Goal: Transaction & Acquisition: Purchase product/service

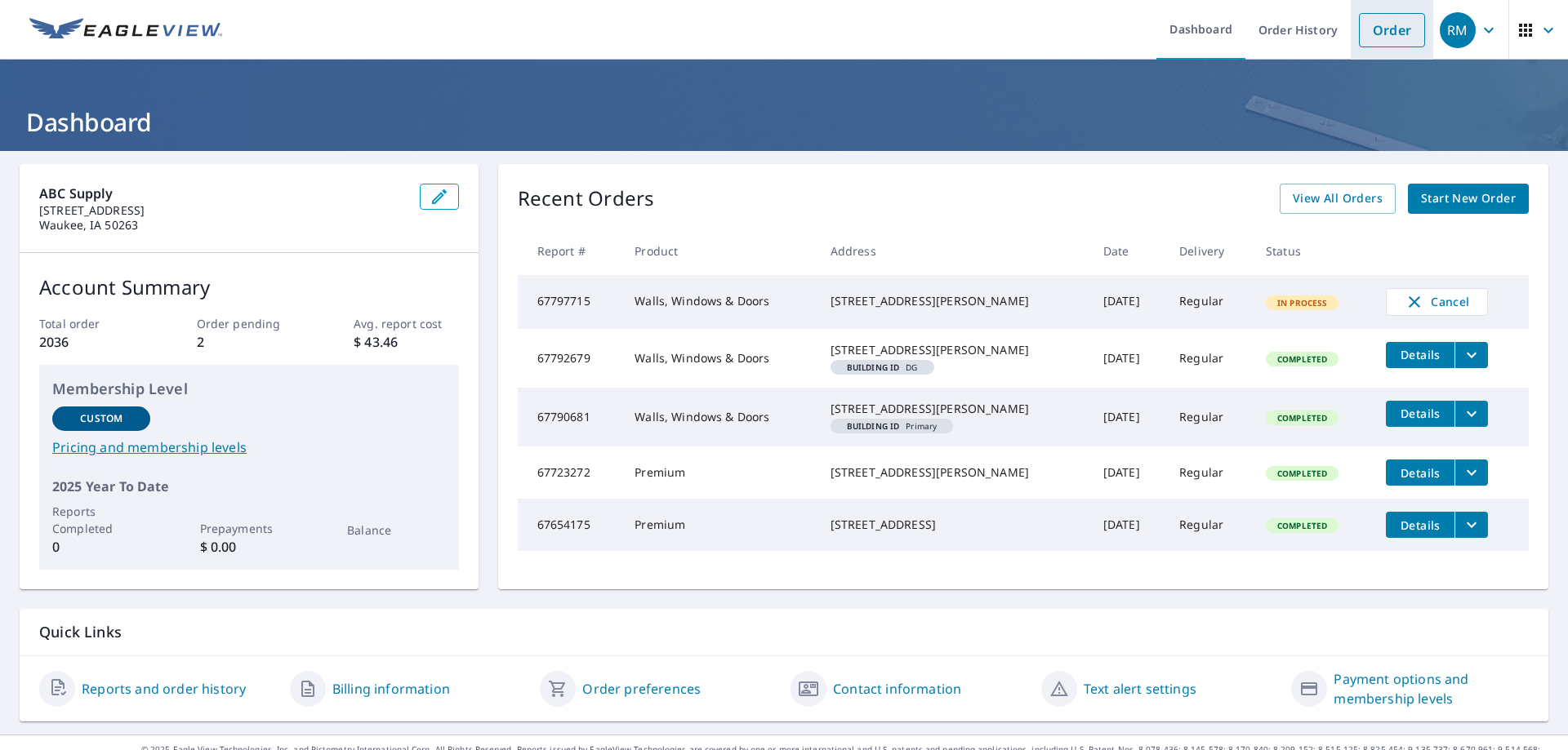
click at [1386, 32] on link "Order" at bounding box center [1392, 30] width 66 height 34
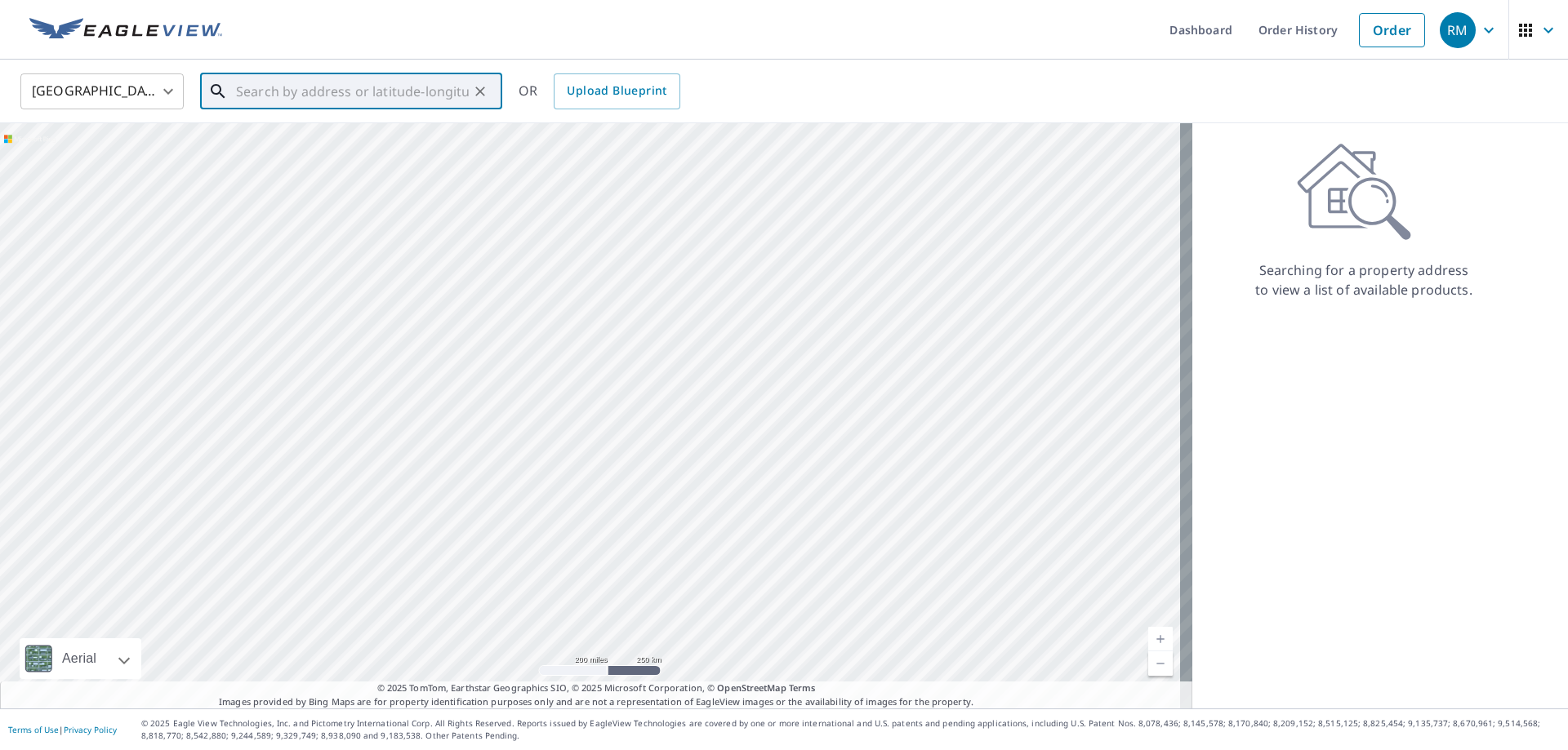
click at [265, 82] on input "text" at bounding box center [352, 91] width 233 height 46
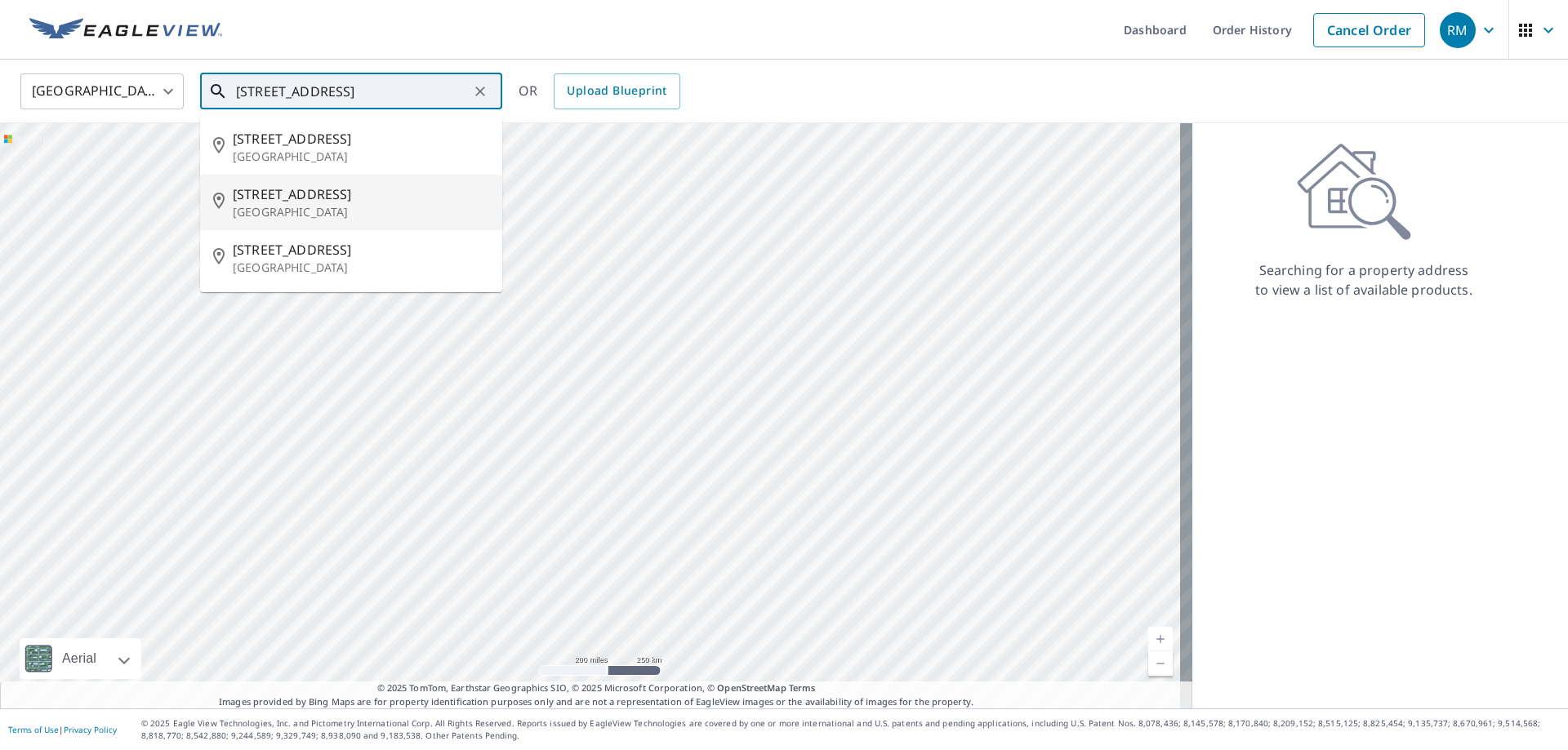
click at [265, 194] on span "[STREET_ADDRESS]" at bounding box center [361, 194] width 256 height 20
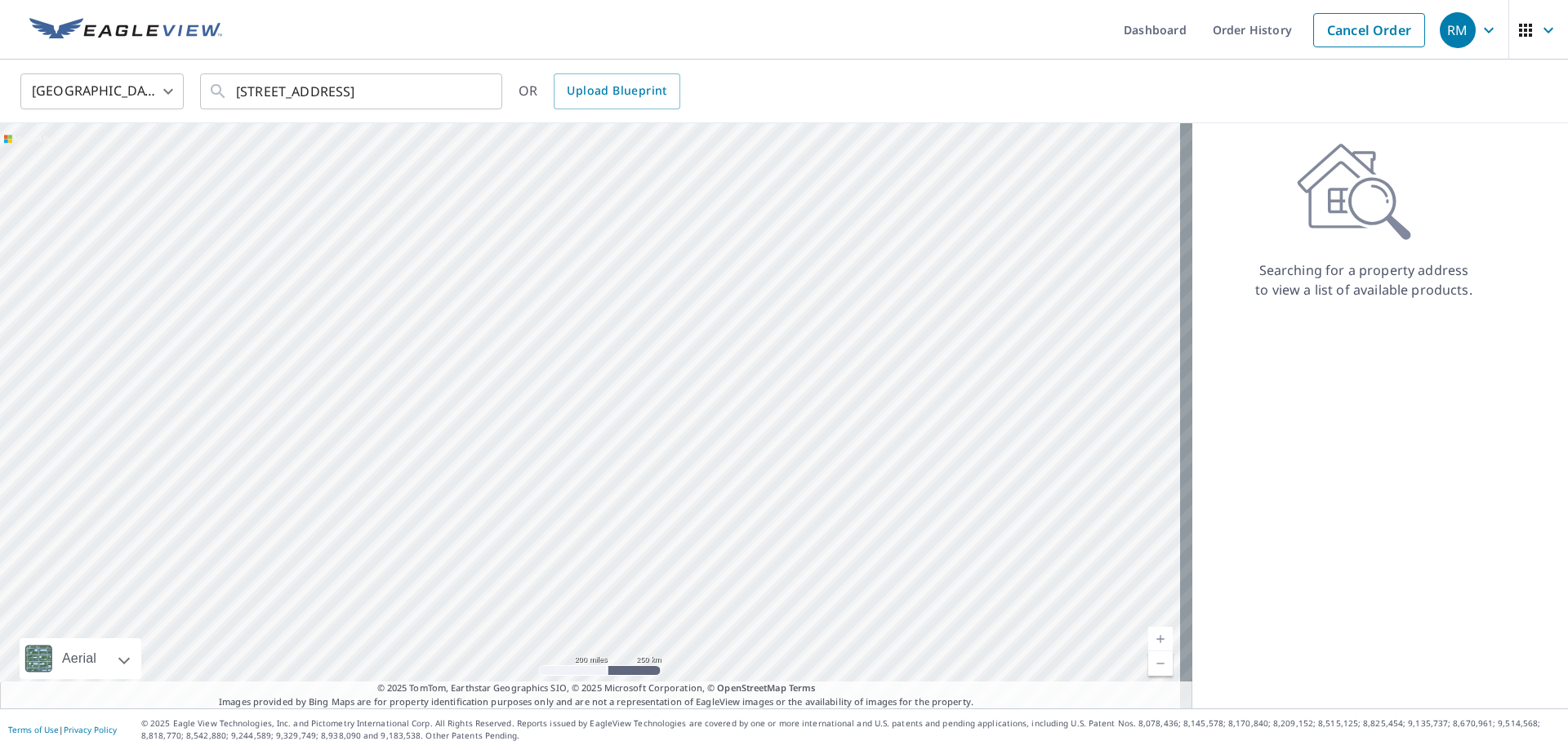
type input "[STREET_ADDRESS]"
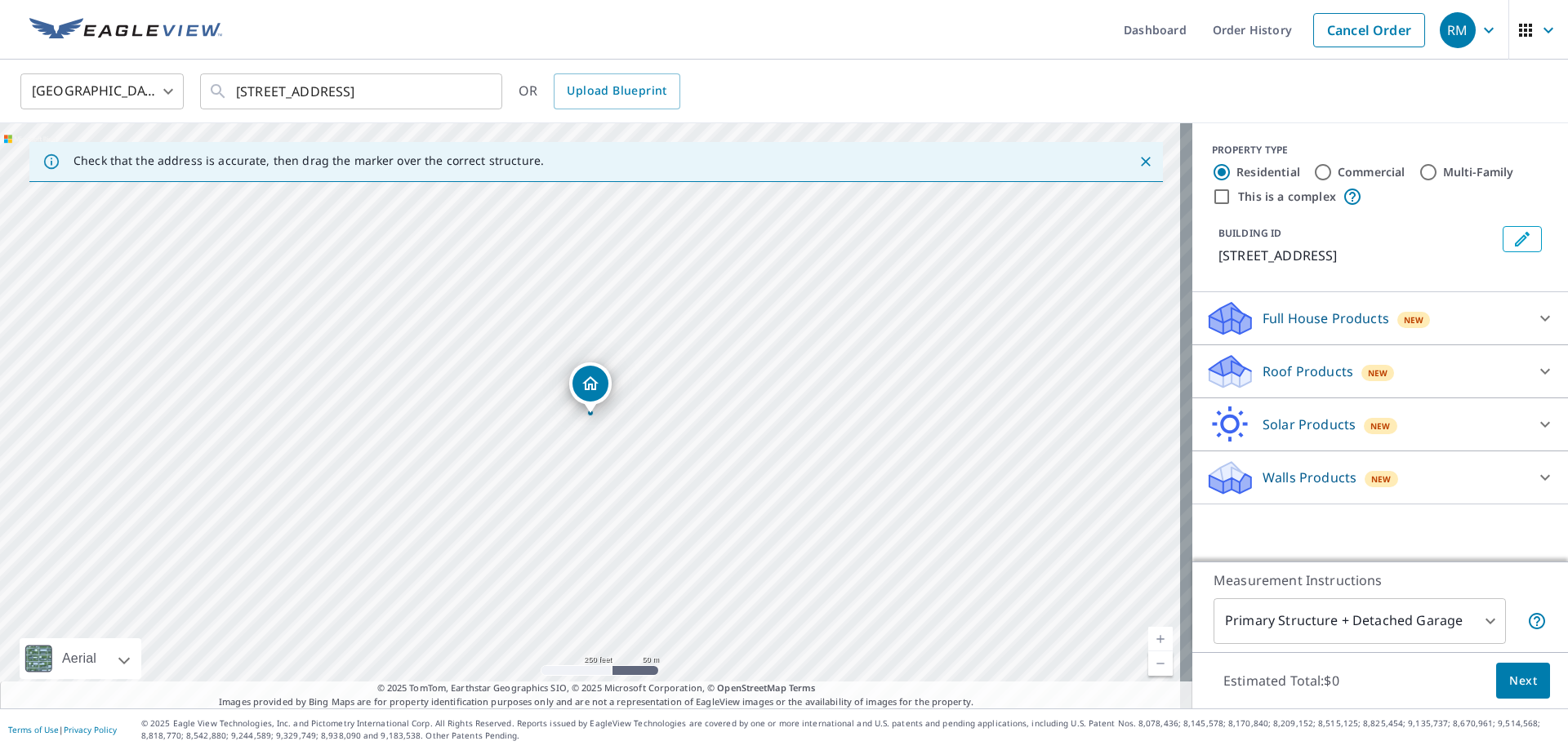
click at [1542, 371] on icon at bounding box center [1545, 371] width 20 height 20
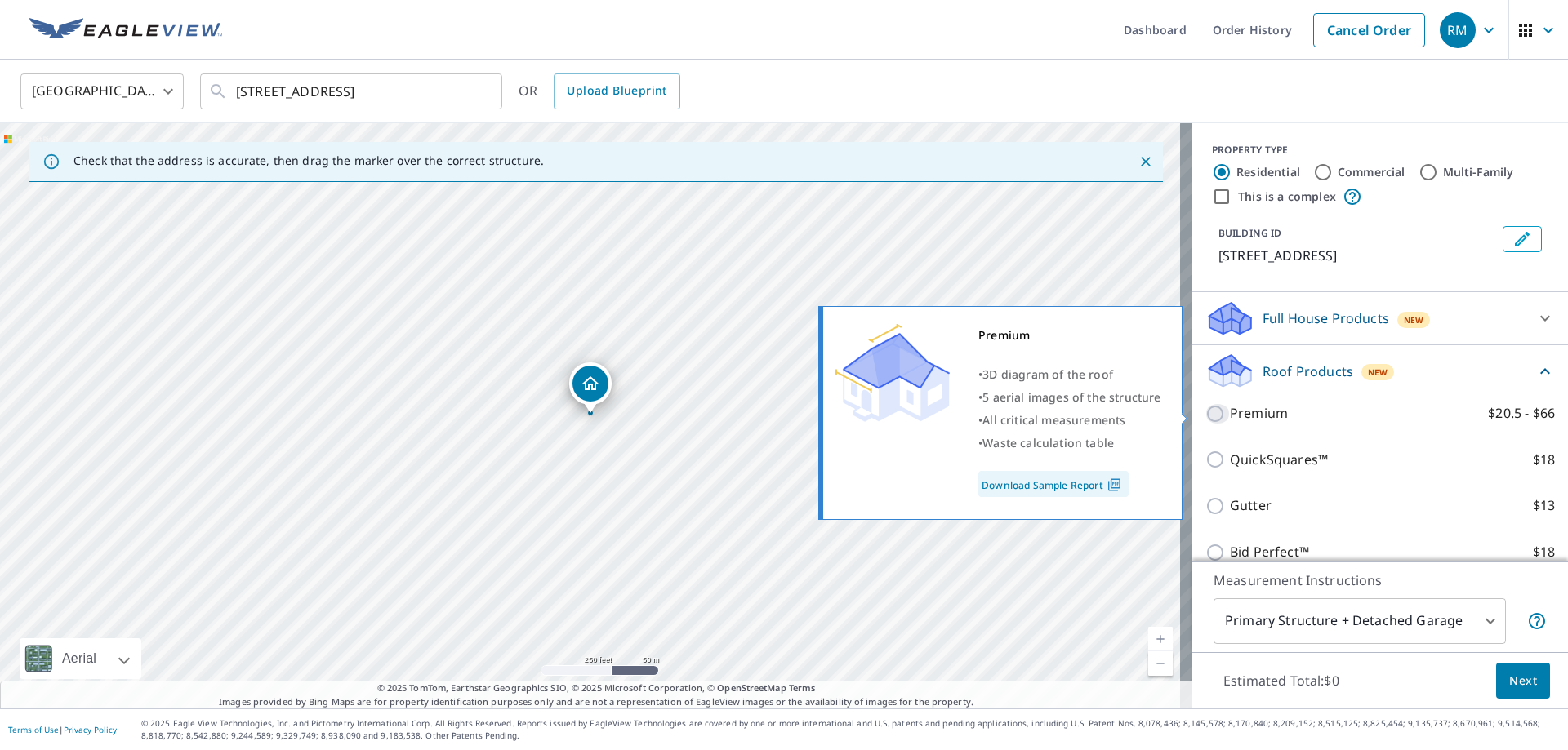
click at [1212, 412] on input "Premium $20.5 - $66" at bounding box center [1217, 414] width 24 height 20
checkbox input "true"
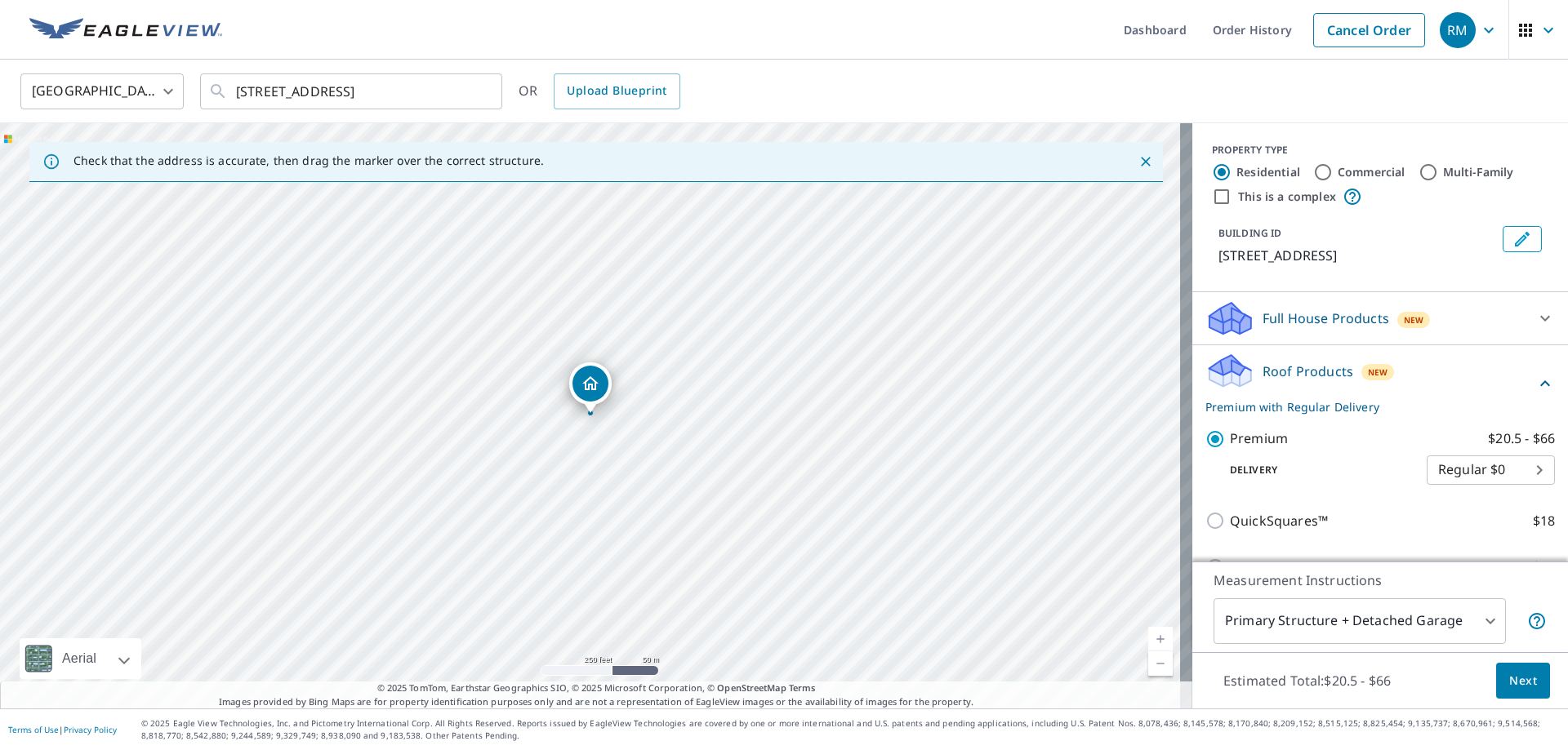
scroll to position [188, 0]
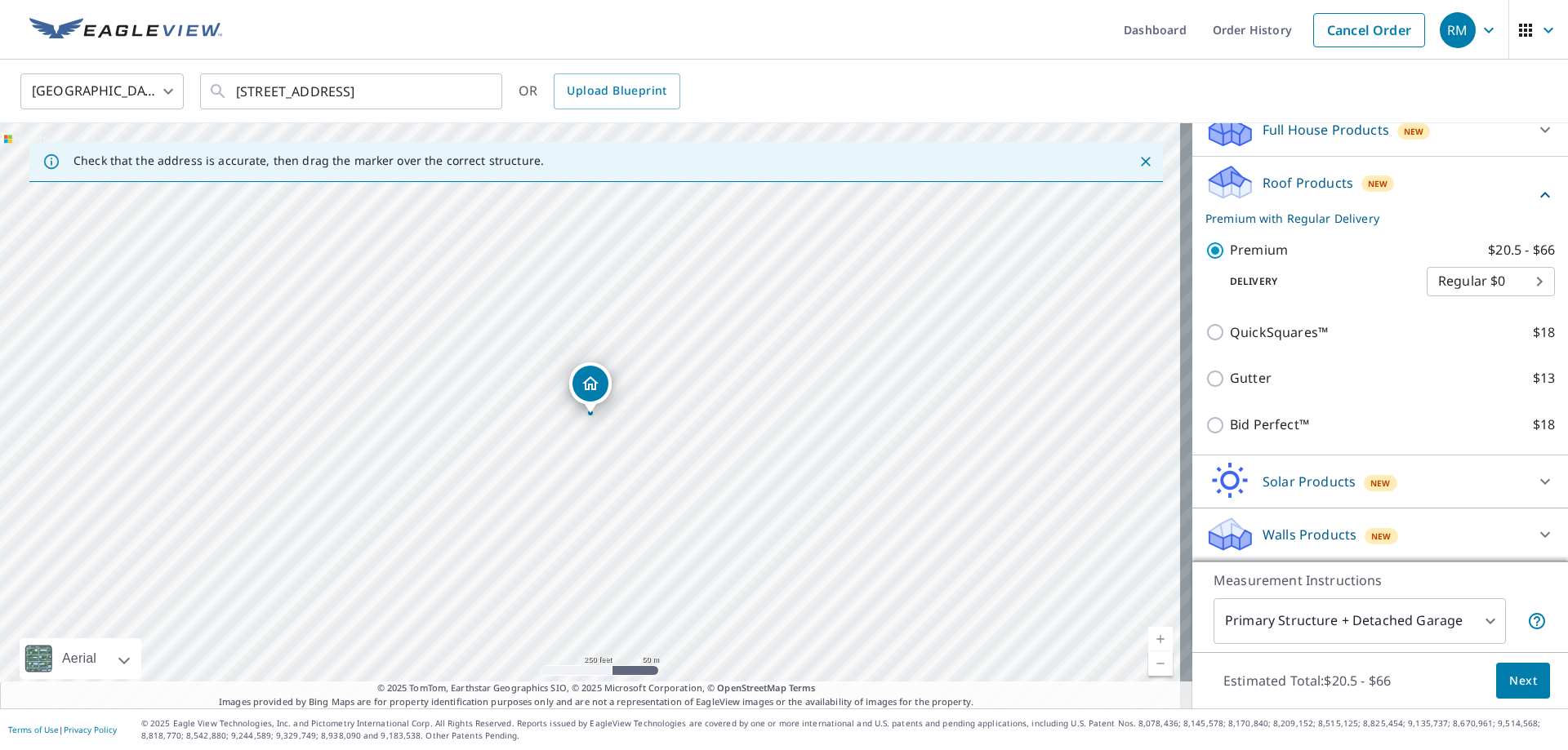
click at [1513, 680] on span "Next" at bounding box center [1523, 681] width 28 height 20
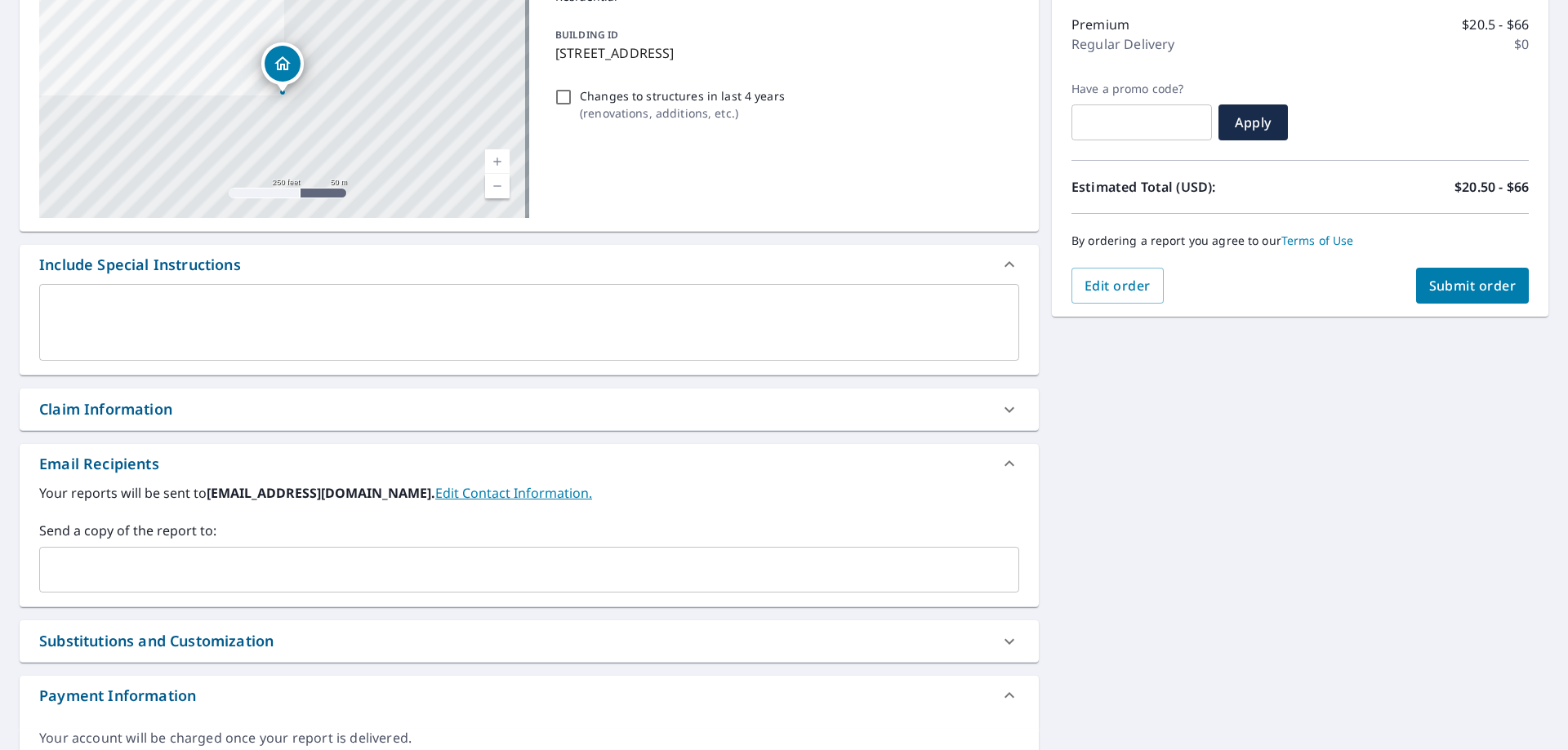
scroll to position [245, 0]
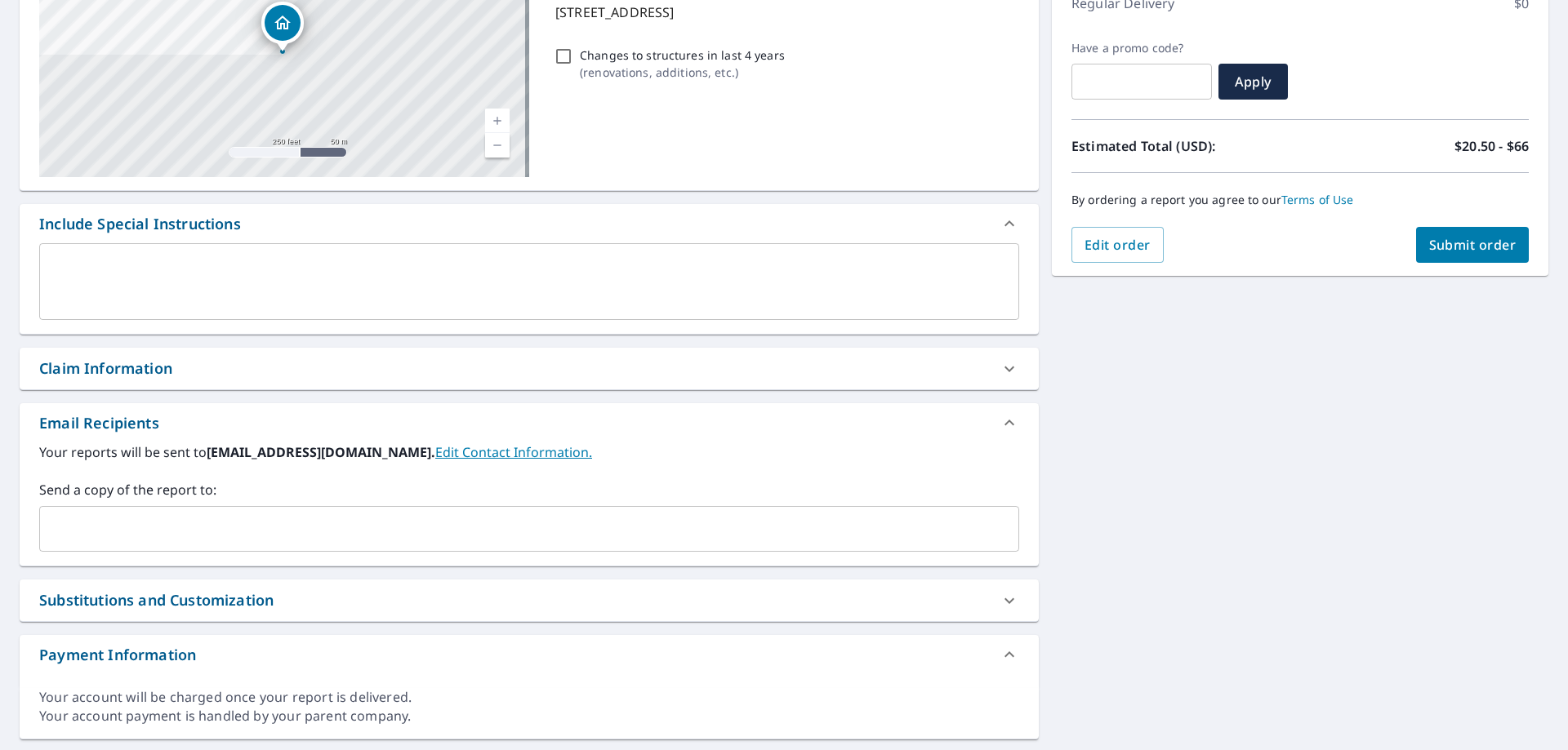
click at [103, 539] on input "text" at bounding box center [516, 528] width 941 height 31
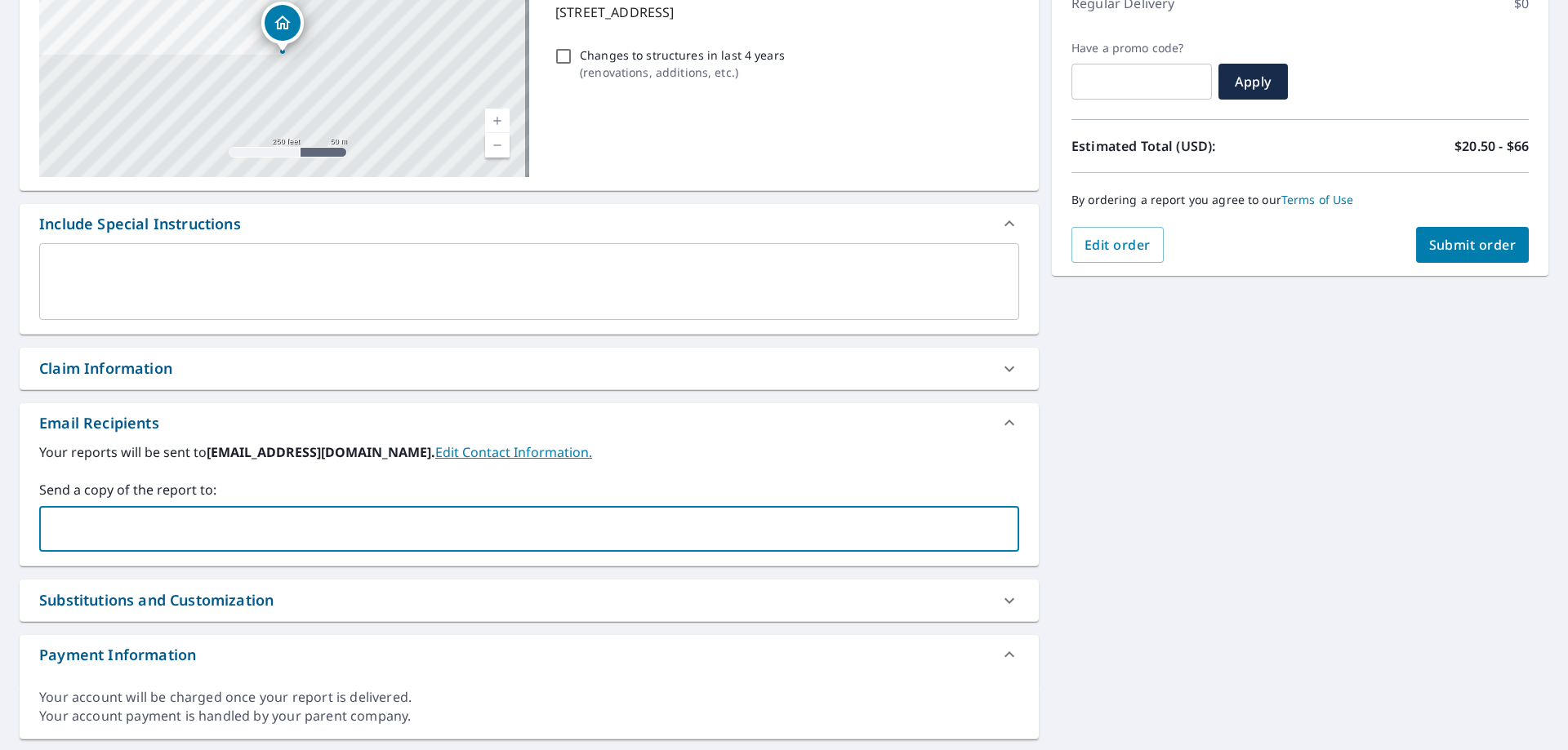
type input "[PERSON_NAME][EMAIL_ADDRESS][PERSON_NAME][DOMAIN_NAME]"
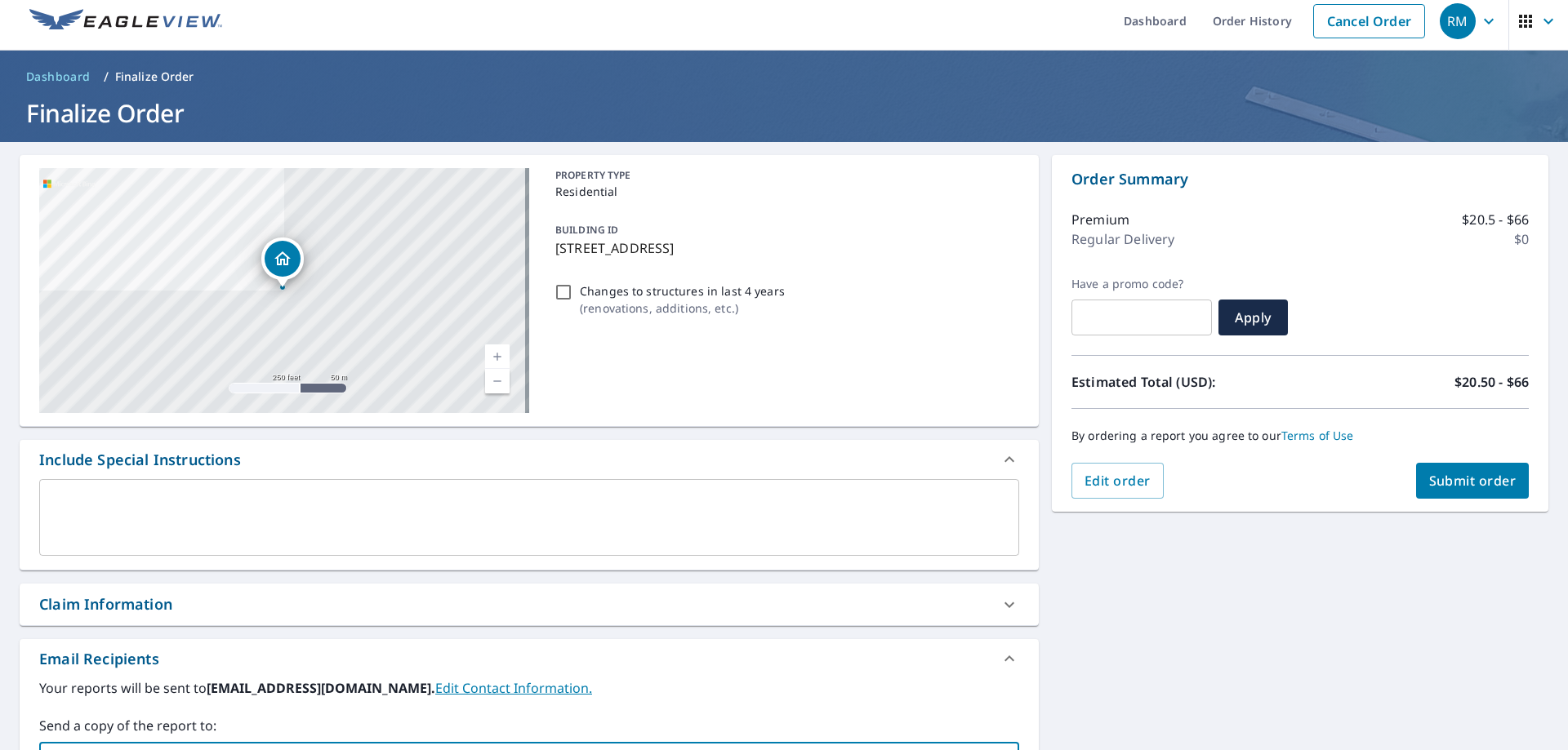
scroll to position [0, 0]
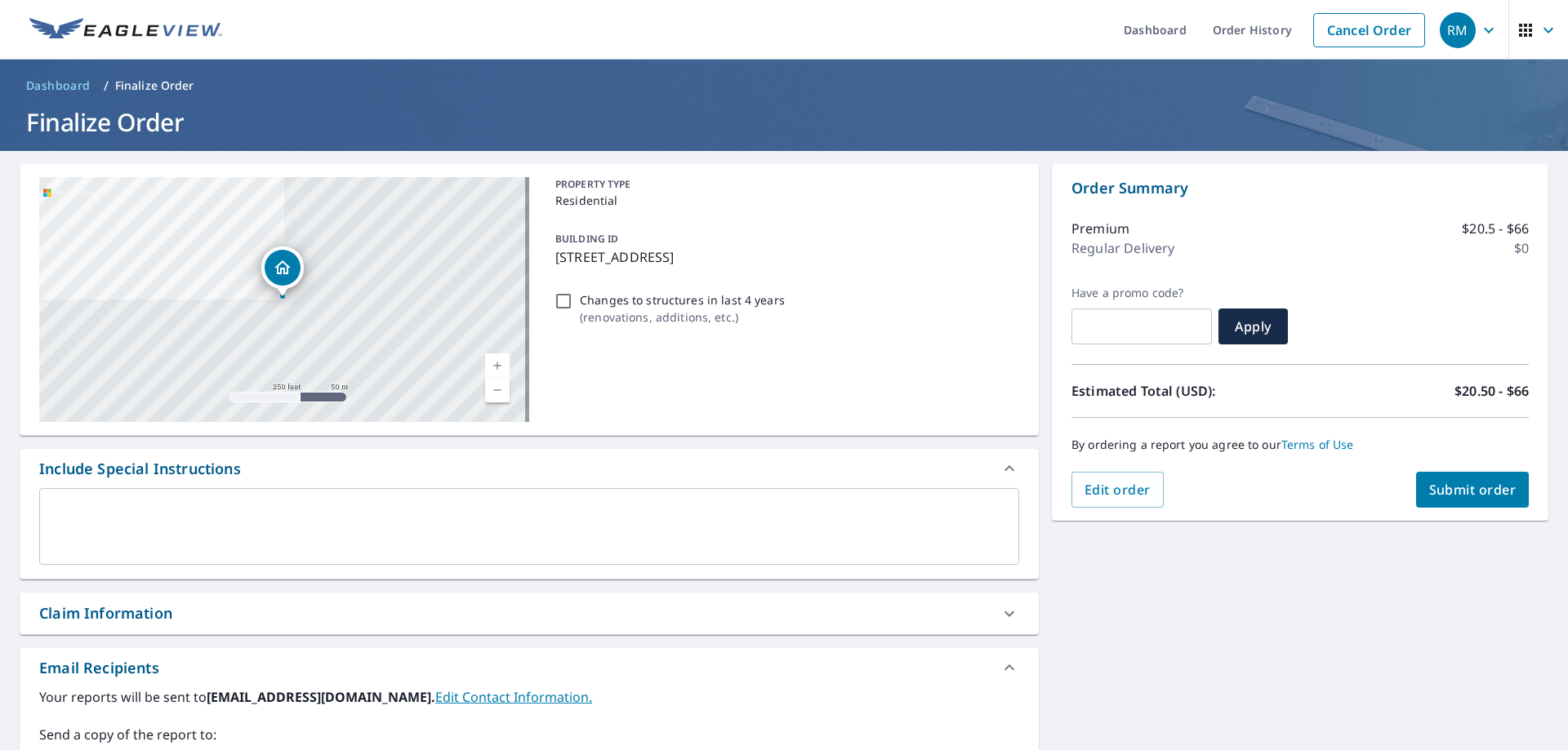
click at [1433, 490] on span "Submit order" at bounding box center [1473, 489] width 88 height 18
checkbox input "true"
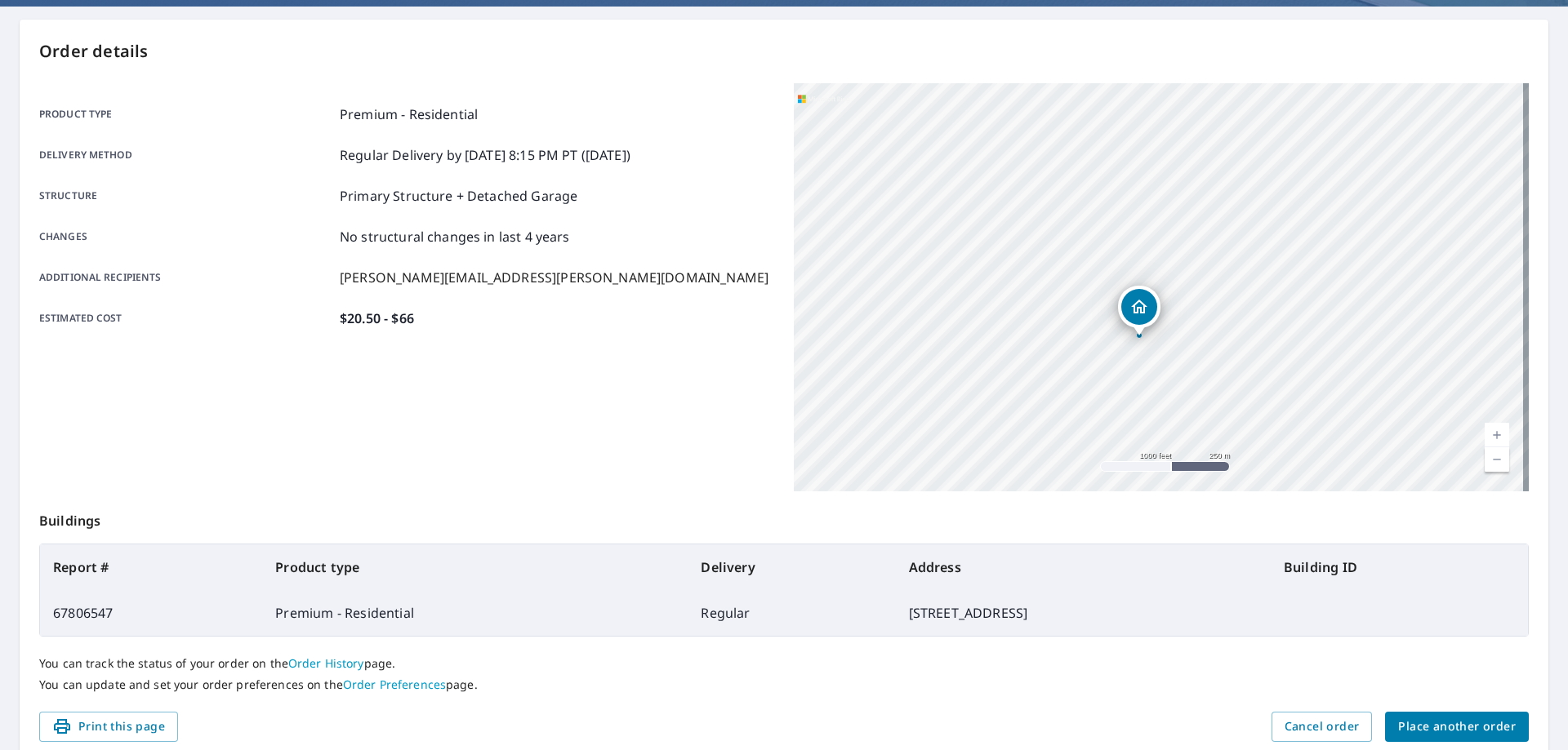
scroll to position [211, 0]
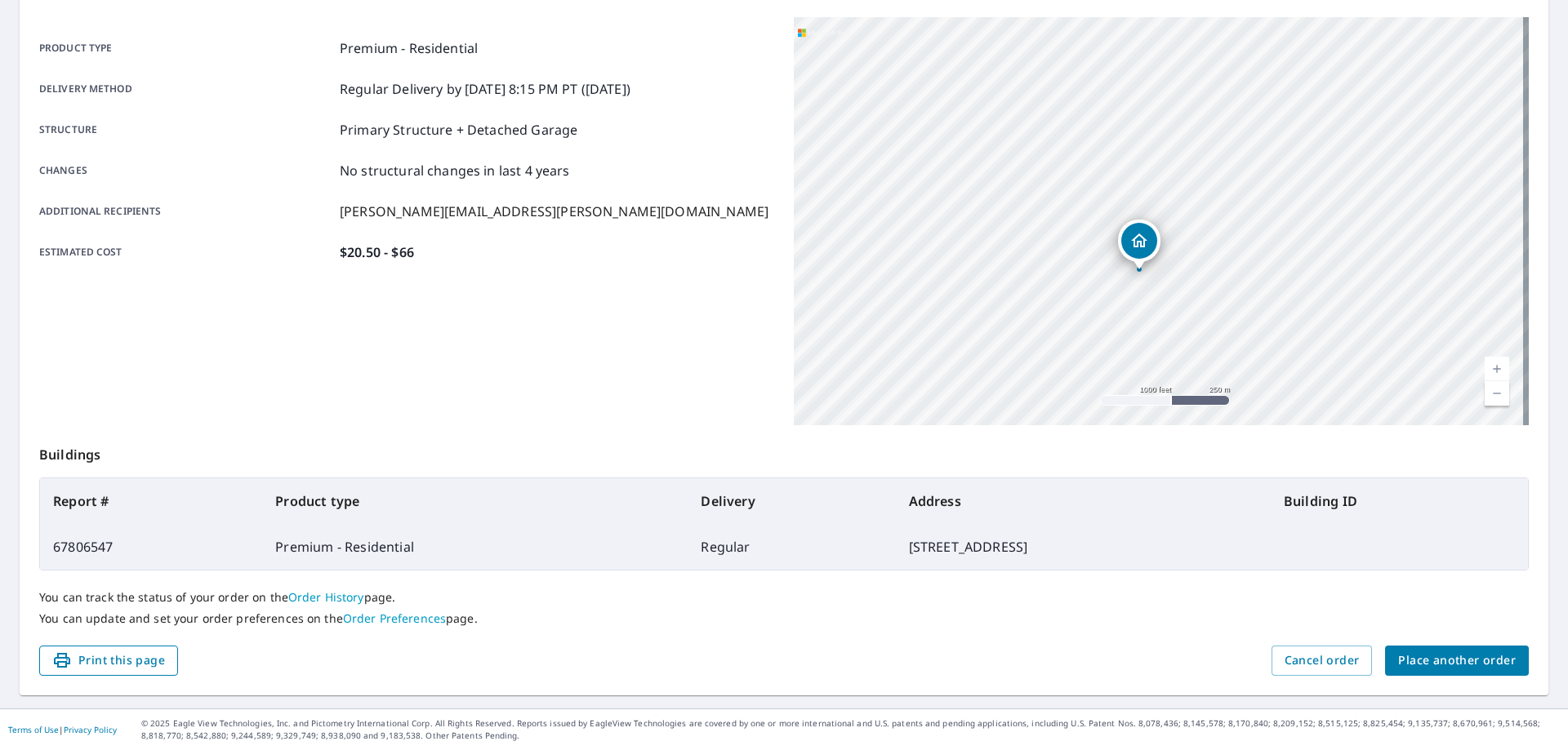
click at [140, 667] on span "Print this page" at bounding box center [108, 661] width 113 height 20
click at [1451, 656] on span "Place another order" at bounding box center [1457, 661] width 117 height 20
